Goal: Task Accomplishment & Management: Use online tool/utility

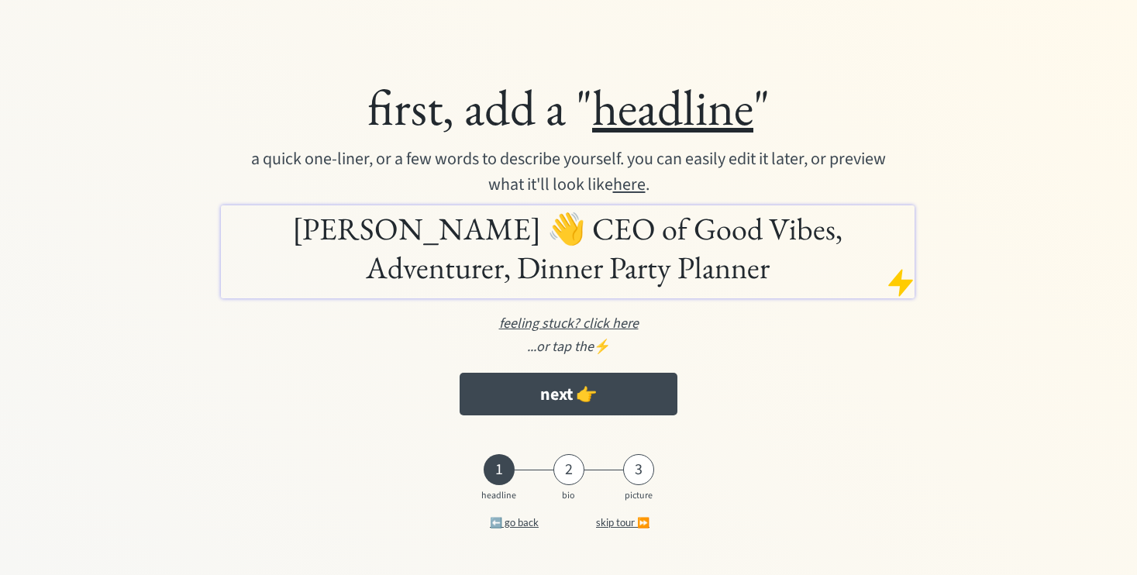
click at [460, 113] on div "first, add a " headline "" at bounding box center [569, 107] width 854 height 63
click at [482, 232] on h1 "[PERSON_NAME] 👋 CEO of Good Vibes, Adventurer, Dinner Party Planner" at bounding box center [568, 248] width 686 height 78
click at [267, 234] on h1 "[PERSON_NAME] 👋 CEO of Good Vibes, Adventurer, Dinner Party Planner" at bounding box center [568, 248] width 686 height 78
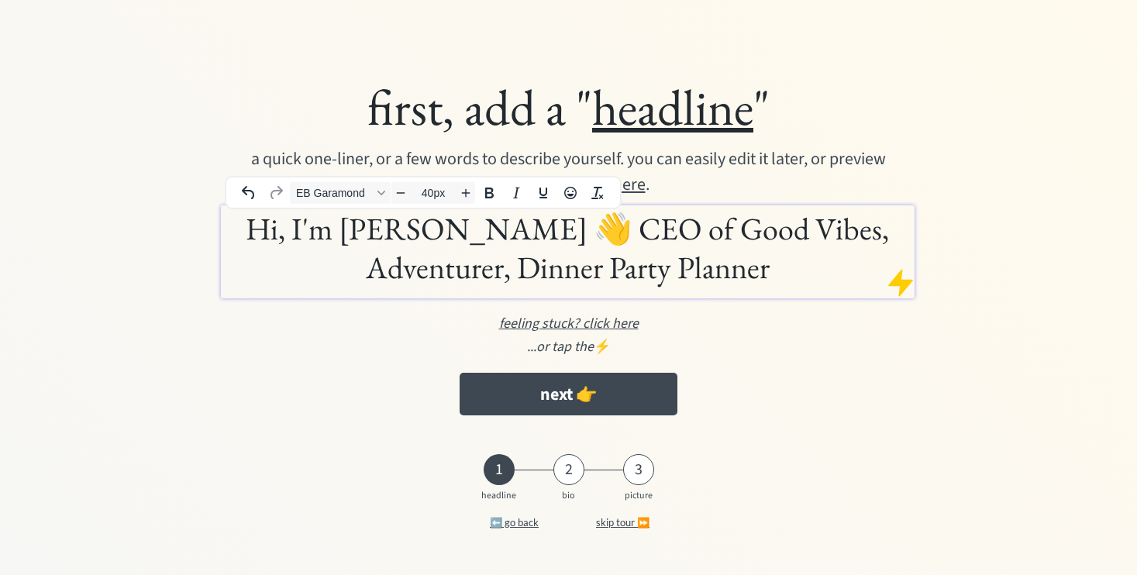
click at [542, 233] on h1 "Hi, I'm [PERSON_NAME] 👋 CEO of Good Vibes, Adventurer, Dinner Party Planner" at bounding box center [568, 248] width 686 height 78
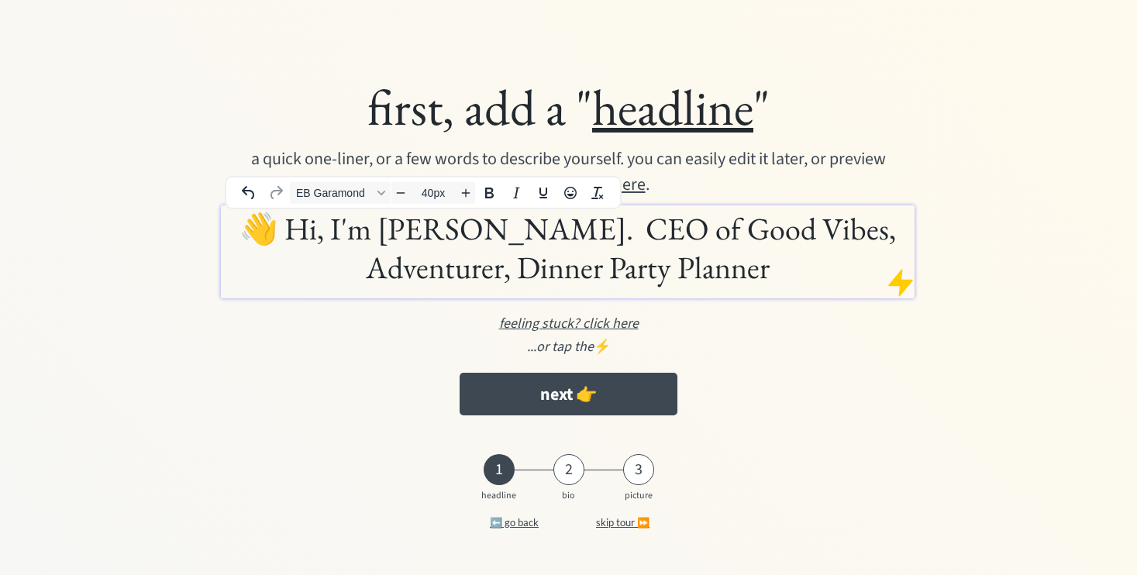
click at [484, 228] on h1 "👋 Hi, I'm Mollie. CEO of Good Vibes, Adventurer, Dinner Party Planner" at bounding box center [568, 248] width 686 height 78
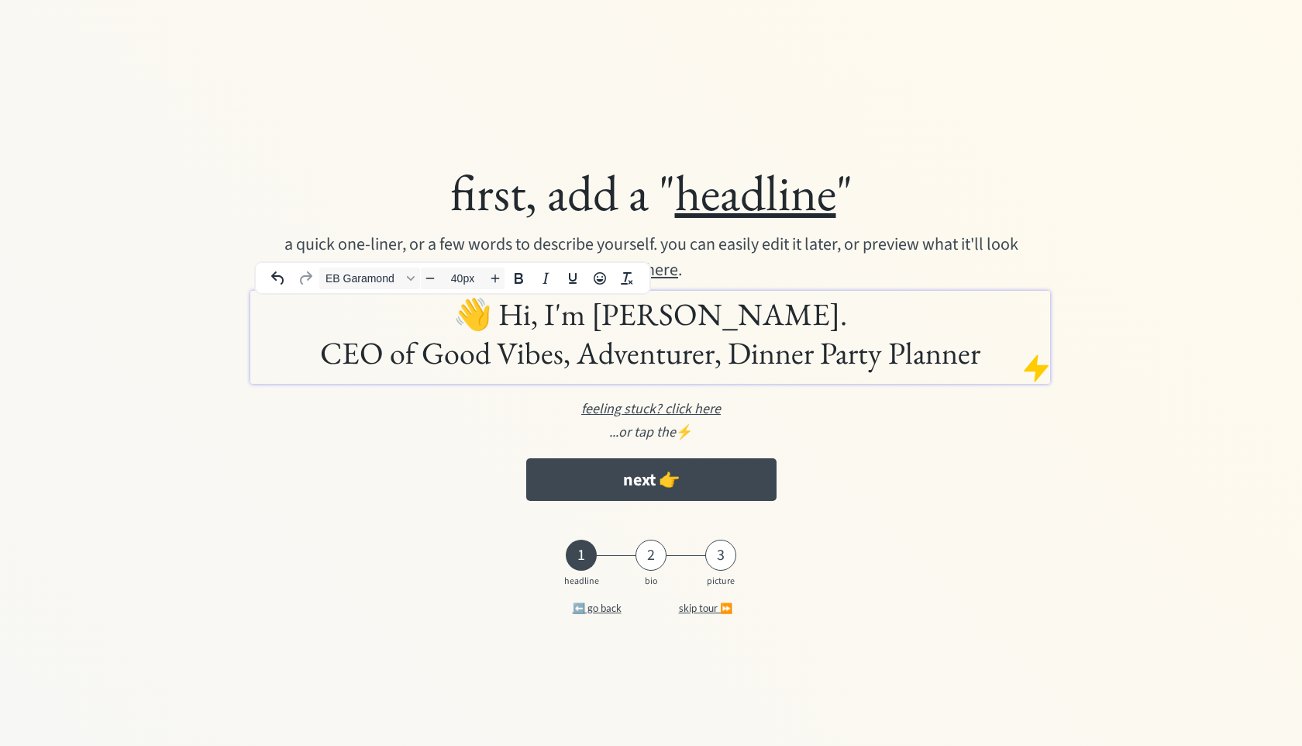
click at [373, 574] on div "1 2 3 headline bio picture ⬅️ go back skip tour ⏩" at bounding box center [651, 582] width 1271 height 84
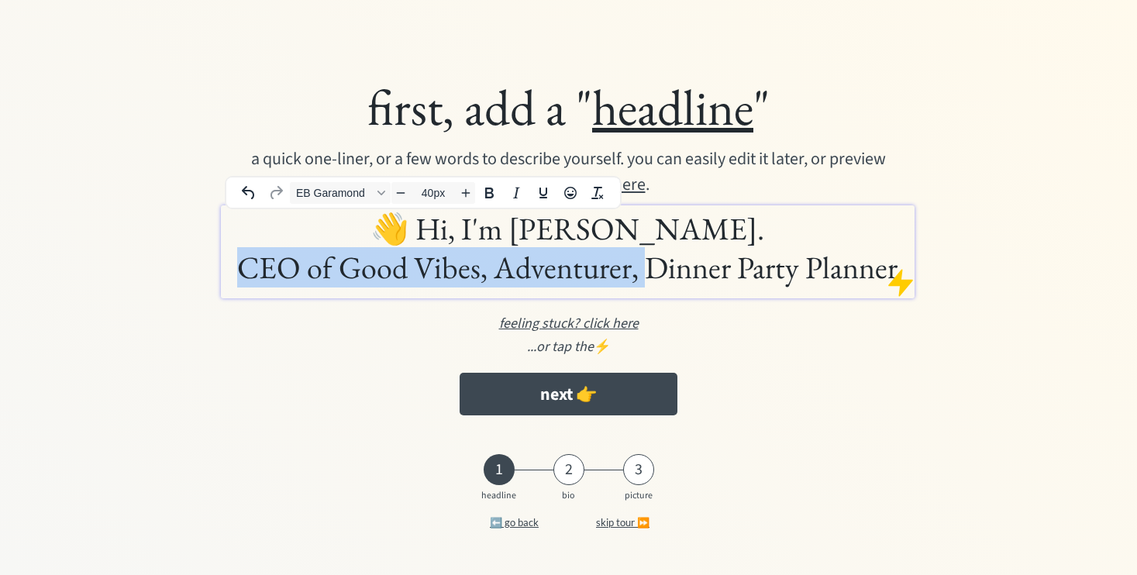
drag, startPoint x: 650, startPoint y: 266, endPoint x: 239, endPoint y: 275, distance: 410.9
click at [239, 275] on h1 "👋 Hi, I'm Mollie. CEO of Good Vibes, Adventurer, Dinner Party Planner" at bounding box center [568, 248] width 686 height 78
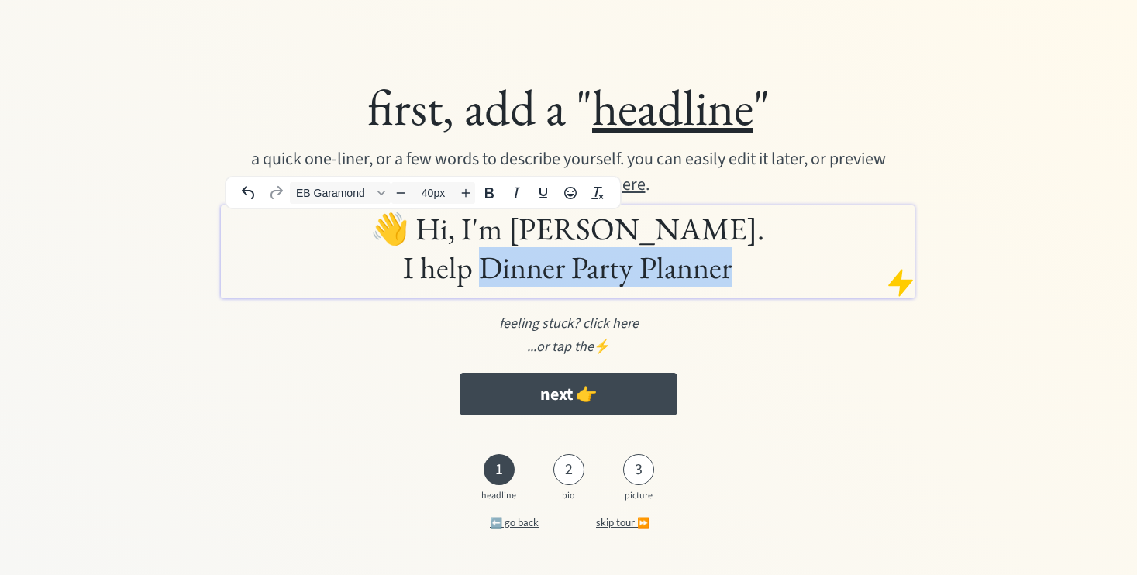
drag, startPoint x: 748, startPoint y: 278, endPoint x: 478, endPoint y: 268, distance: 269.9
click at [478, 268] on h1 "👋 Hi, I'm Mollie. I help Dinner Party Planner" at bounding box center [568, 248] width 686 height 78
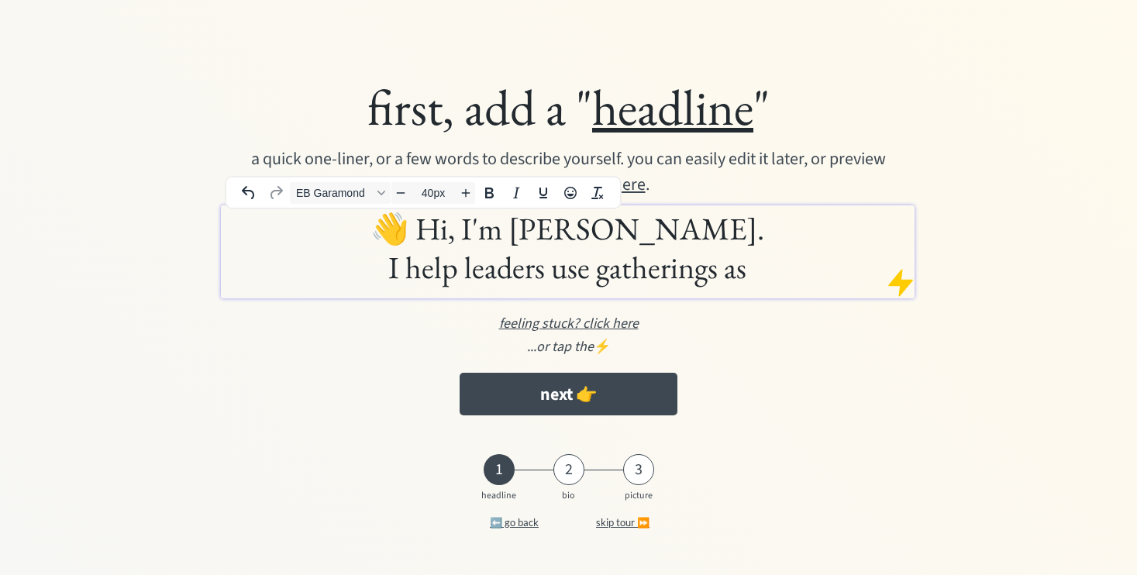
drag, startPoint x: 760, startPoint y: 279, endPoint x: 404, endPoint y: 261, distance: 357.0
click at [404, 261] on h1 "👋 Hi, I'm Mollie. I help leaders use gatherings as" at bounding box center [568, 248] width 686 height 78
click at [1050, 138] on div "first, add a " headline " a quick one-liner, or a few words to describe yoursel…" at bounding box center [569, 288] width 1106 height 532
click at [599, 273] on h1 "👋 Hi, I'm Mollie. I design gatherings that accelerate progress." at bounding box center [568, 248] width 686 height 78
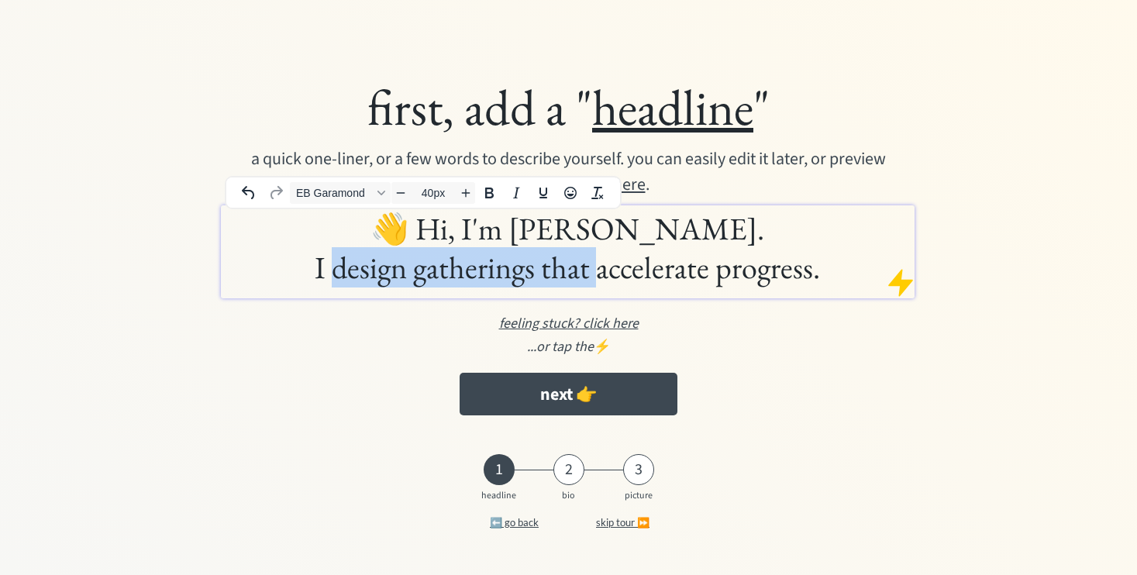
drag, startPoint x: 599, startPoint y: 273, endPoint x: 340, endPoint y: 274, distance: 259.7
click at [340, 274] on h1 "👋 Hi, I'm Mollie. I design gatherings that accelerate progress." at bounding box center [568, 248] width 686 height 78
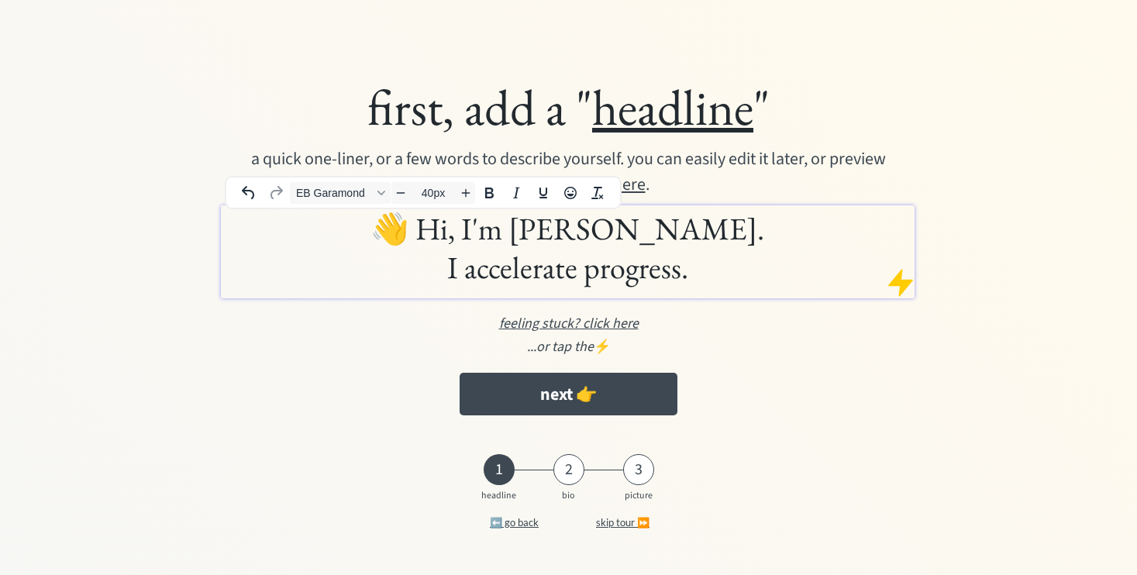
click at [681, 271] on h1 "👋 Hi, I'm Mollie. I accelerate progress." at bounding box center [568, 248] width 686 height 78
click at [415, 271] on h1 "👋 Hi, I'm Mollie. I accelerate progress through ." at bounding box center [568, 248] width 686 height 78
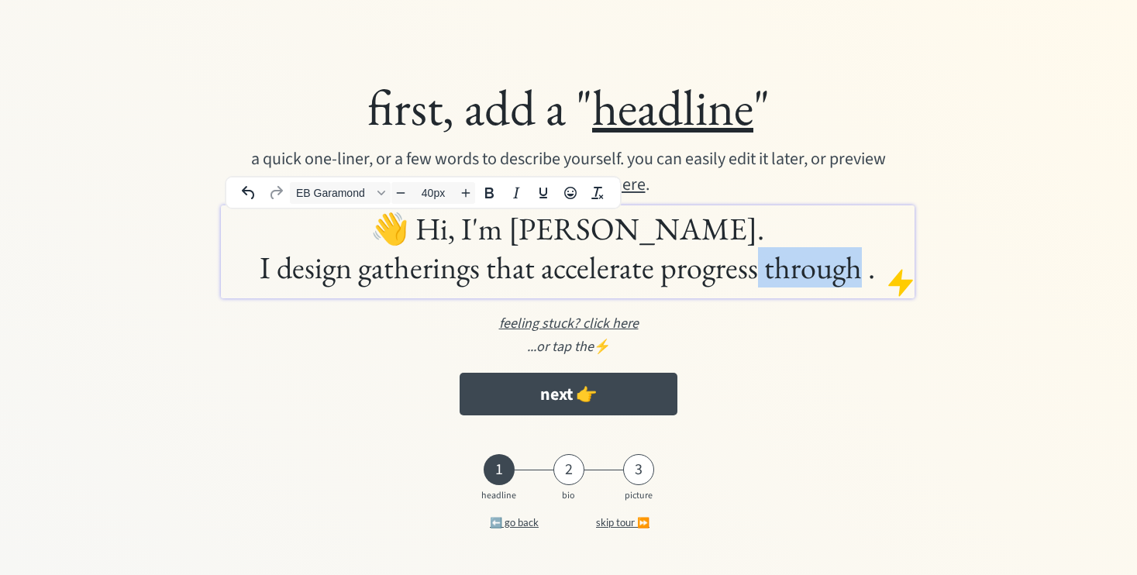
drag, startPoint x: 755, startPoint y: 271, endPoint x: 861, endPoint y: 275, distance: 106.3
click at [861, 275] on h1 "👋 Hi, I'm Mollie. I design gatherings that accelerate progress through ." at bounding box center [568, 248] width 686 height 78
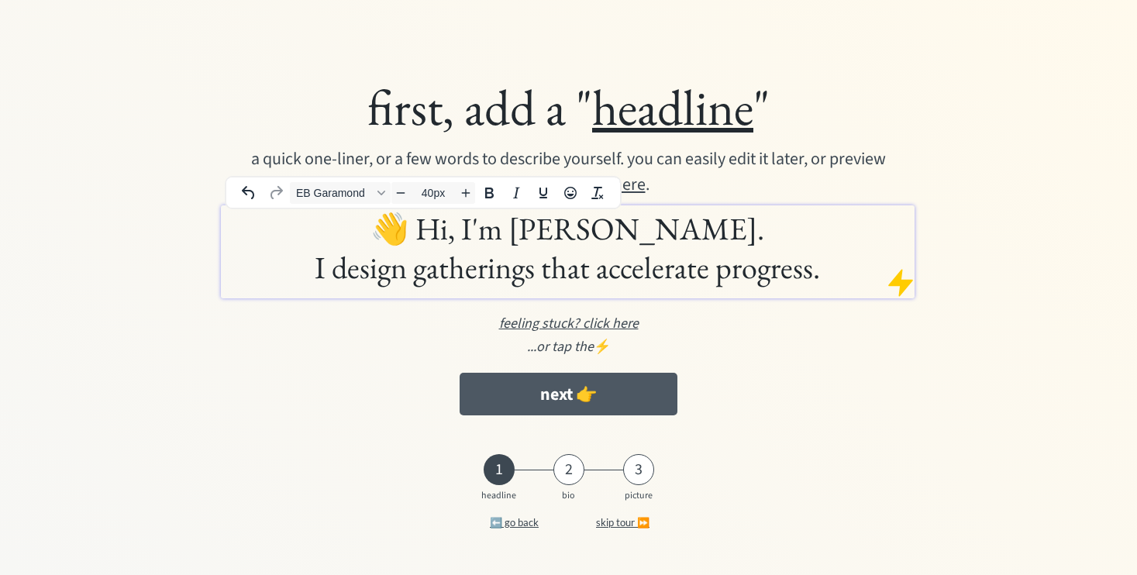
click at [613, 395] on button "next 👉" at bounding box center [568, 394] width 217 height 43
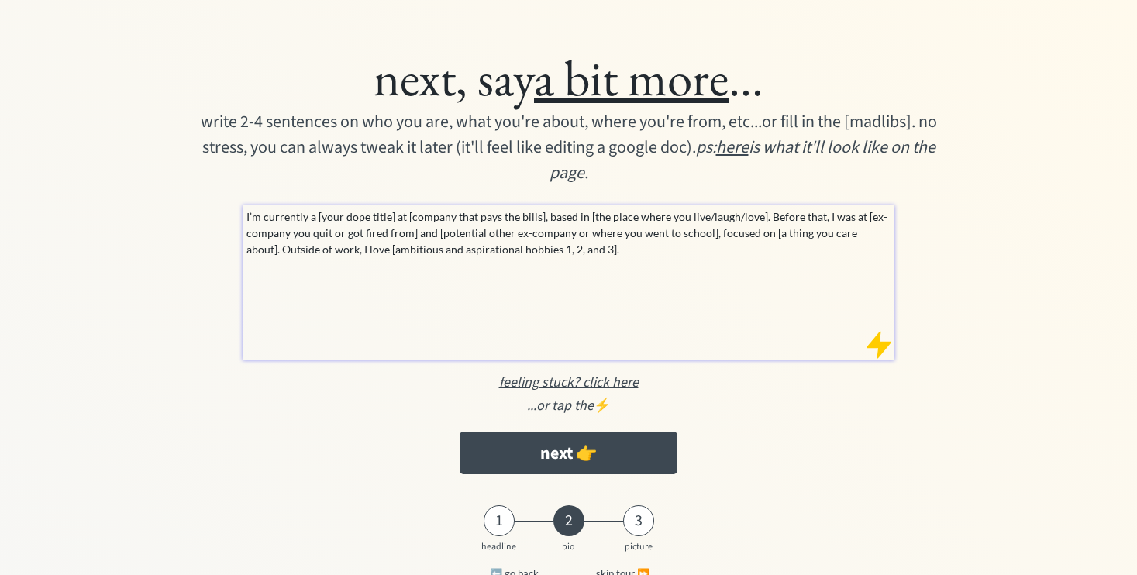
scroll to position [45, 0]
